Goal: Find contact information: Find contact information

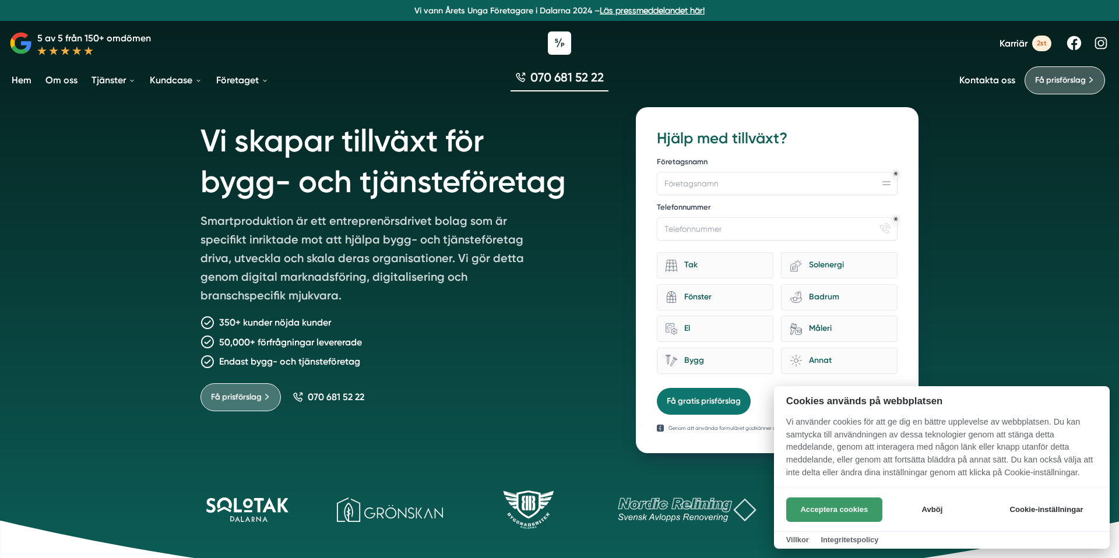
click at [844, 505] on button "Acceptera cookies" at bounding box center [834, 510] width 96 height 24
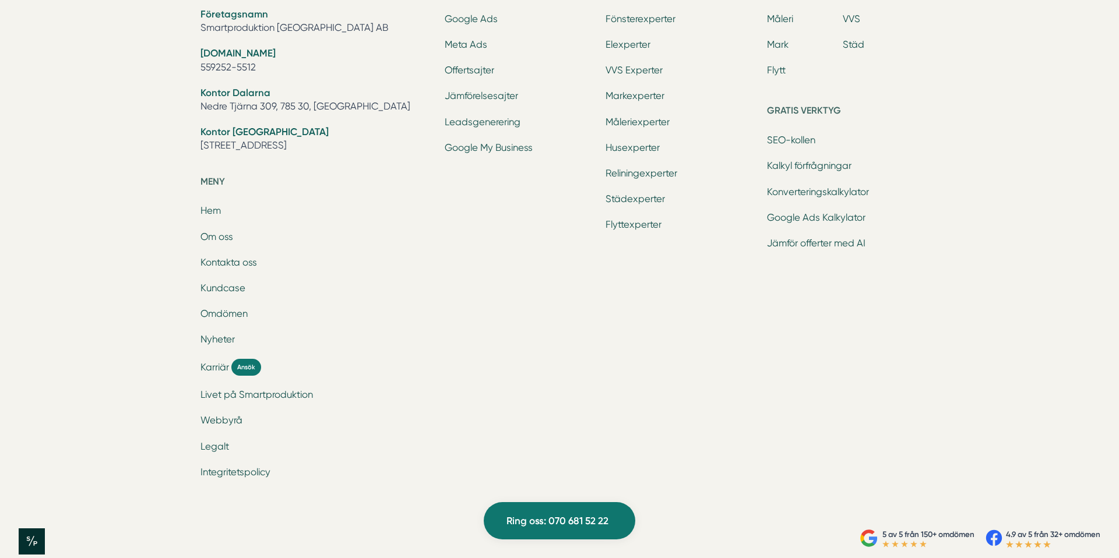
scroll to position [3890, 0]
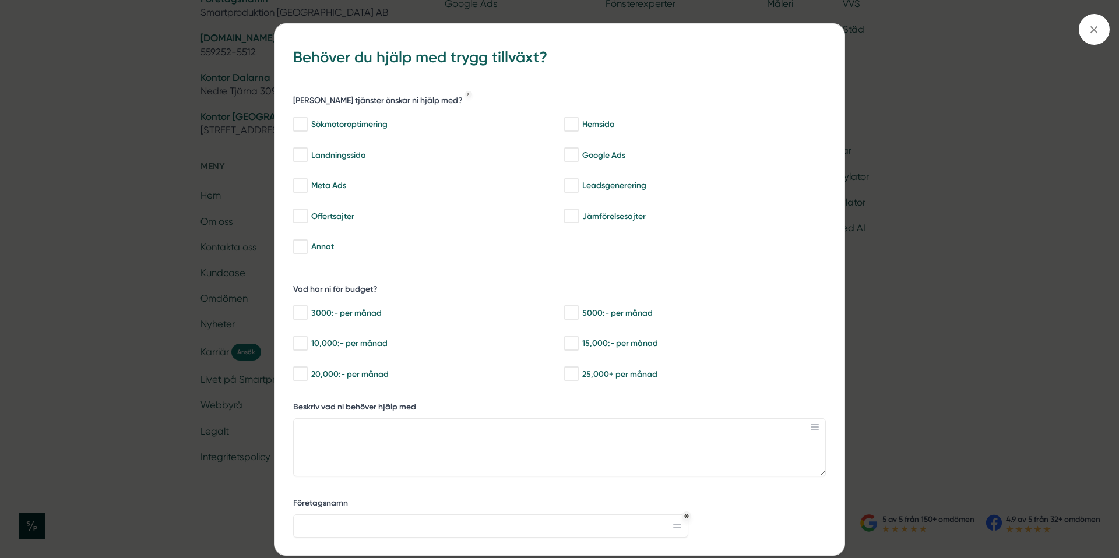
click at [116, 294] on div "bbc9b822-b2c6-488a-ab3e-9a2d59e49c7c Behöver du hjälp med trygg tillväxt? [PERS…" at bounding box center [559, 279] width 1119 height 558
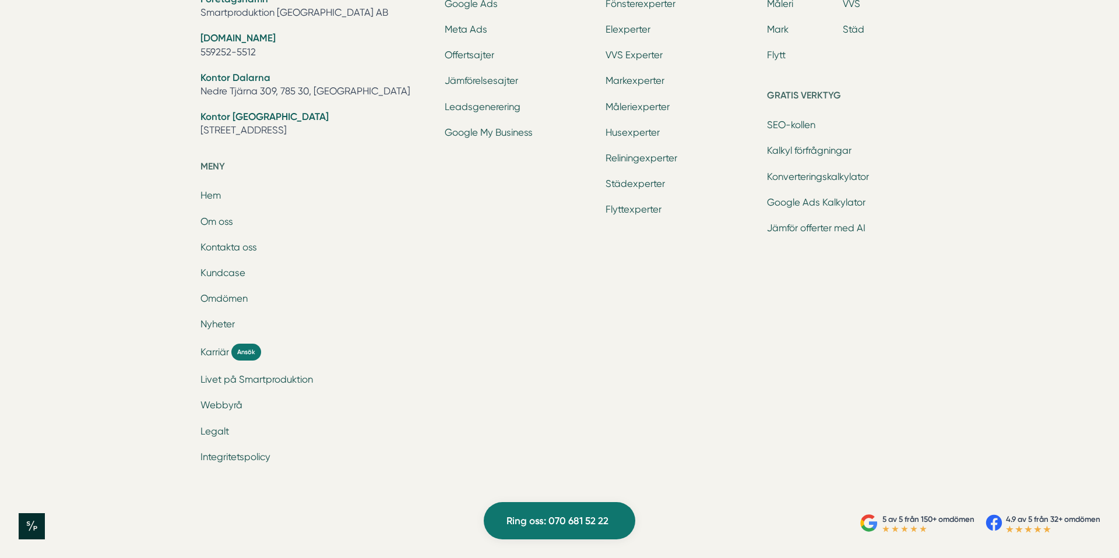
drag, startPoint x: 181, startPoint y: 157, endPoint x: 471, endPoint y: 428, distance: 397.0
click at [471, 428] on div "Ring oss 070 681 52 22 Smartproduktion är ett entreprenörsdrivet tillväxtbolag …" at bounding box center [559, 96] width 1119 height 797
drag, startPoint x: 478, startPoint y: 435, endPoint x: 473, endPoint y: 434, distance: 6.1
click at [479, 435] on div "Våra tjänster Sökmotoroptimering [GEOGRAPHIC_DATA] Landningssida Google Ads Met…" at bounding box center [521, 182] width 152 height 587
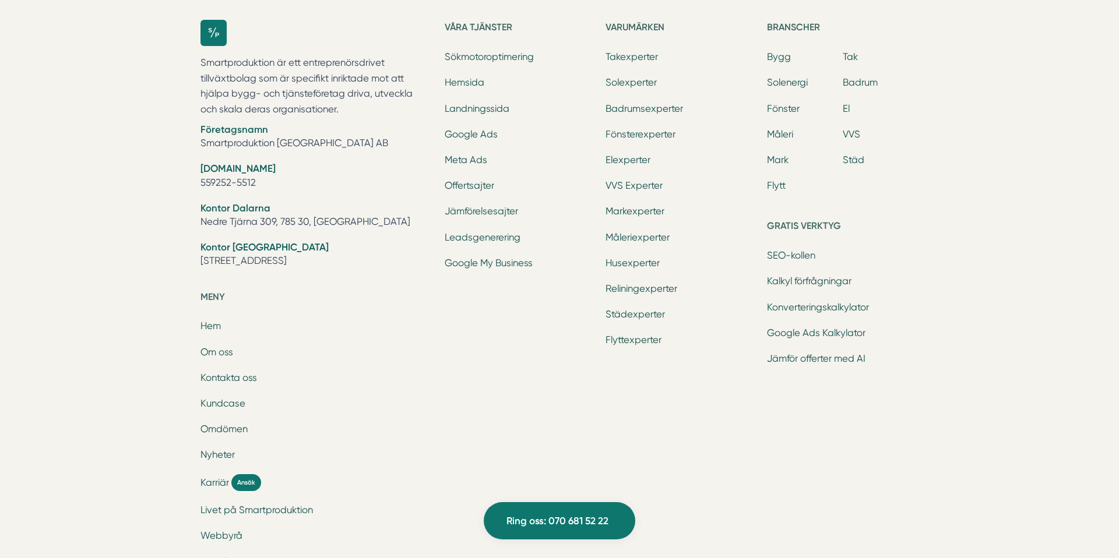
scroll to position [3760, 0]
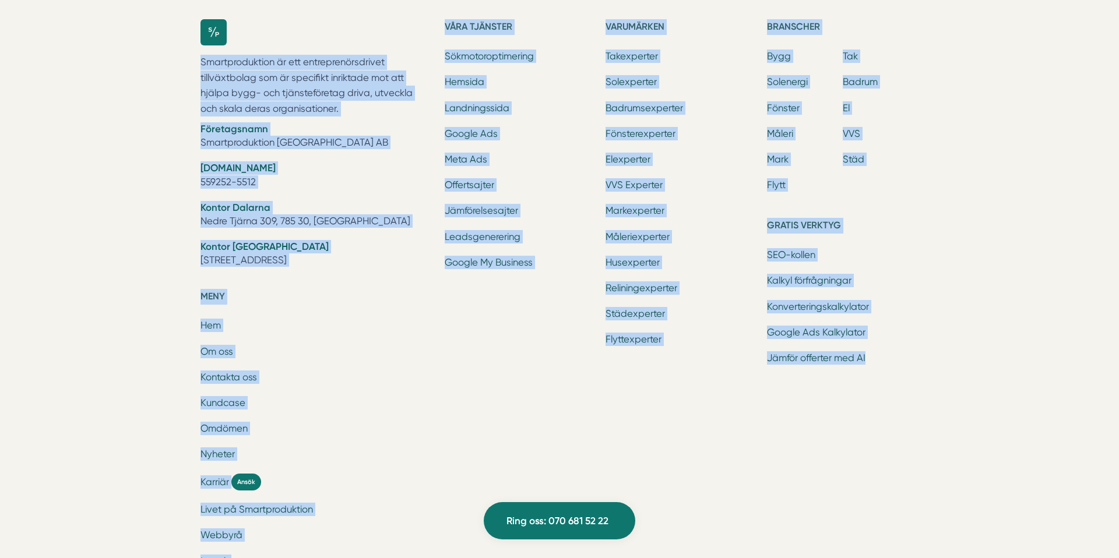
drag, startPoint x: 230, startPoint y: 75, endPoint x: 964, endPoint y: 463, distance: 830.3
click at [964, 463] on div "Ring oss 070 681 52 22 Smartproduktion är ett entreprenörsdrivet tillväxtbolag …" at bounding box center [559, 226] width 1119 height 797
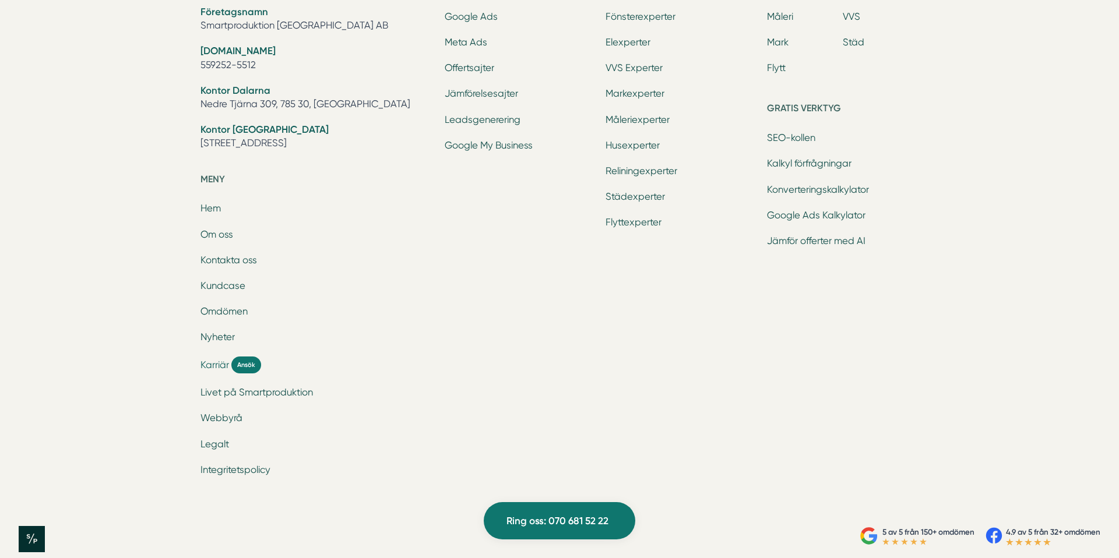
scroll to position [3890, 0]
